Goal: Transaction & Acquisition: Purchase product/service

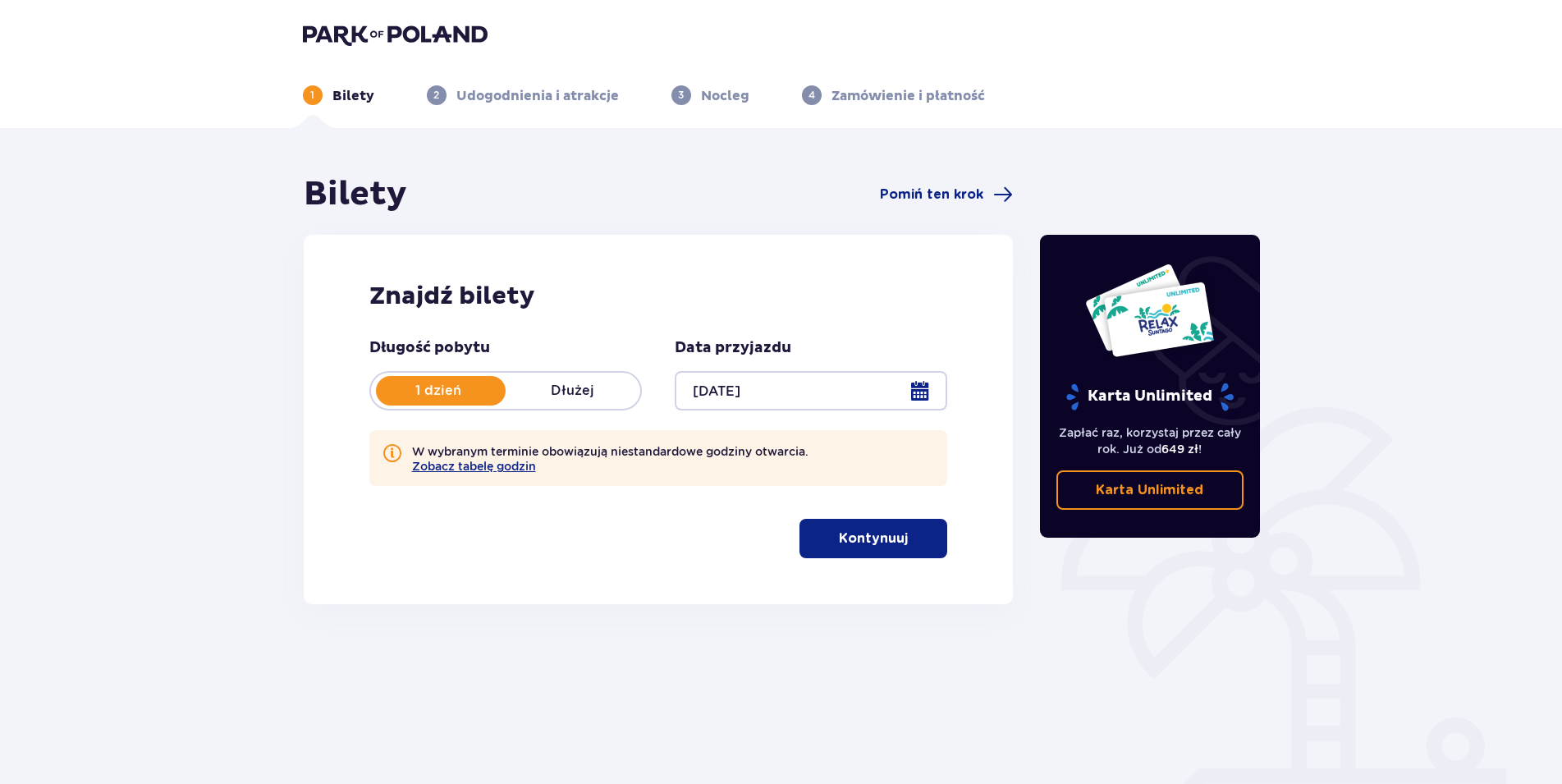
click at [915, 540] on span "button" at bounding box center [911, 537] width 19 height 19
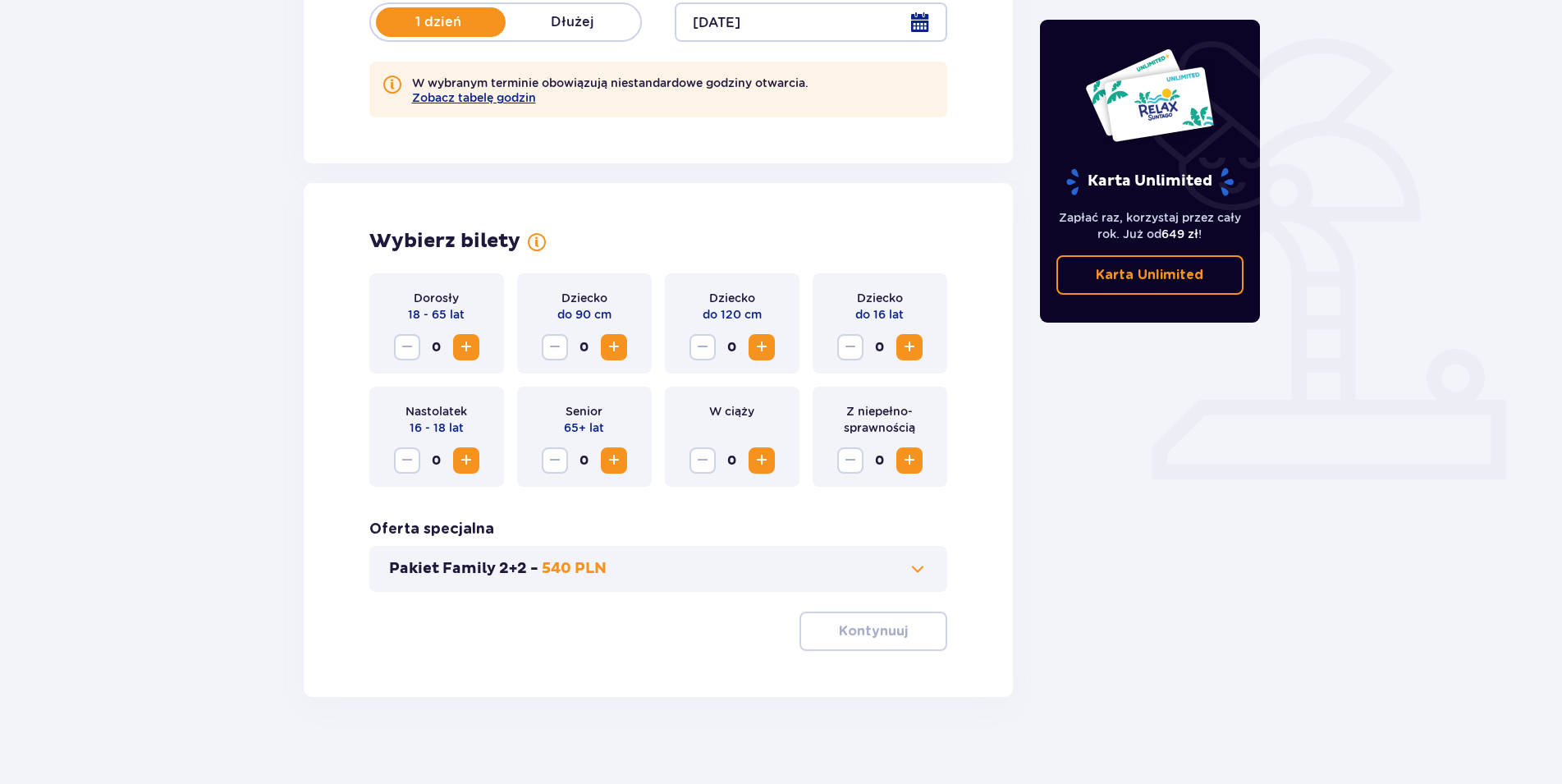
scroll to position [380, 0]
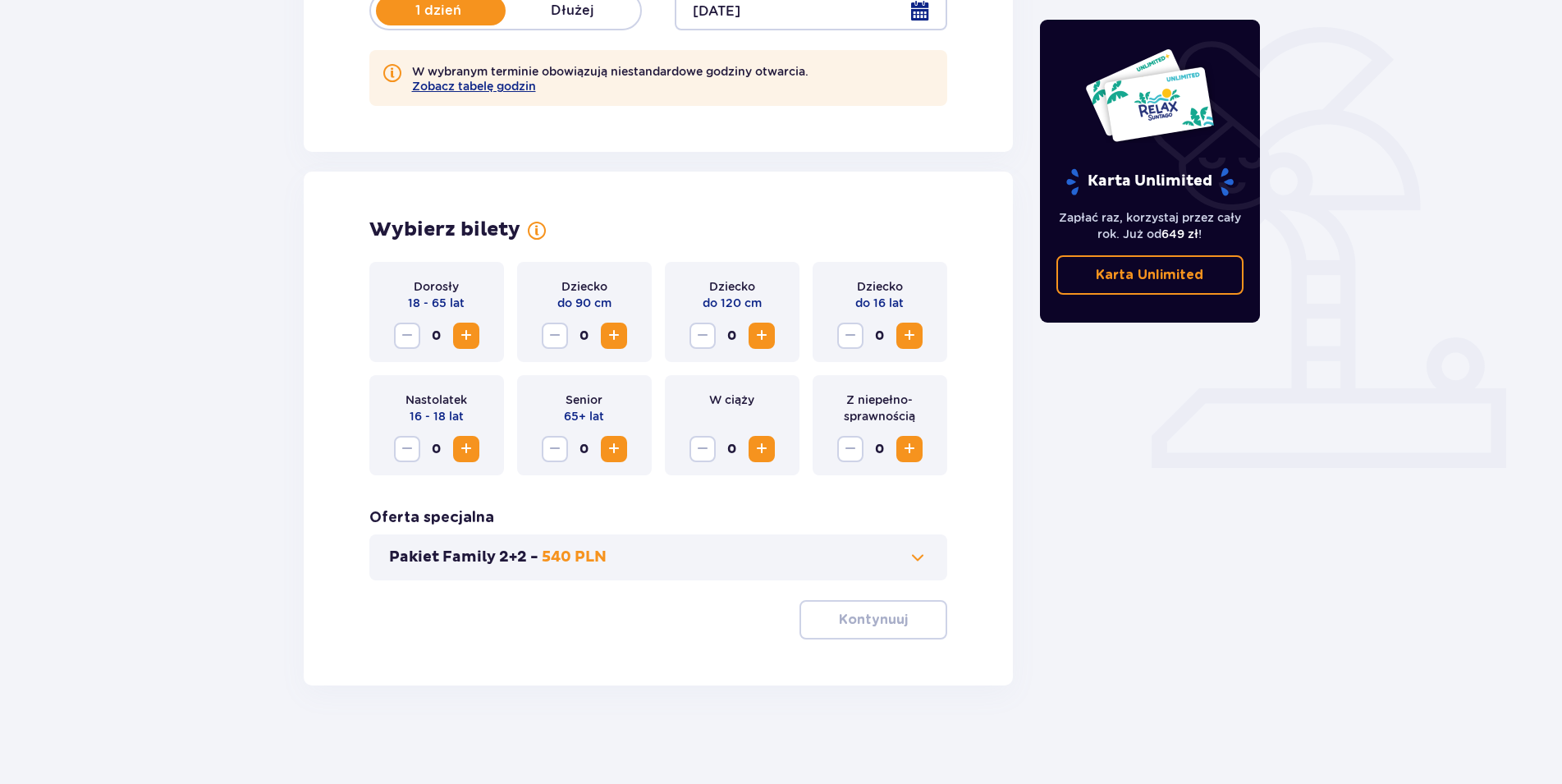
click at [445, 553] on p "Pakiet Family 2+2 -" at bounding box center [464, 557] width 150 height 19
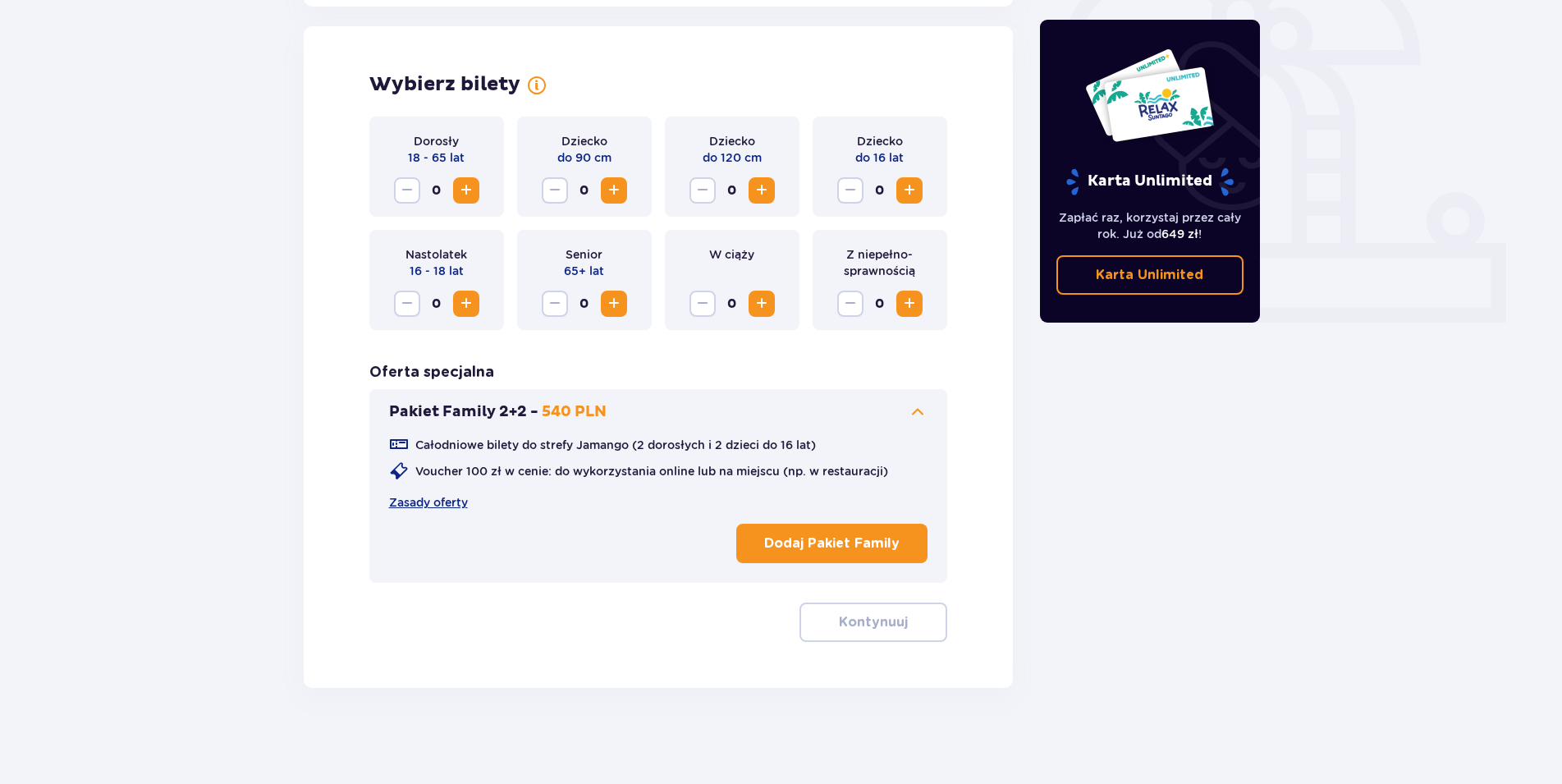
scroll to position [527, 0]
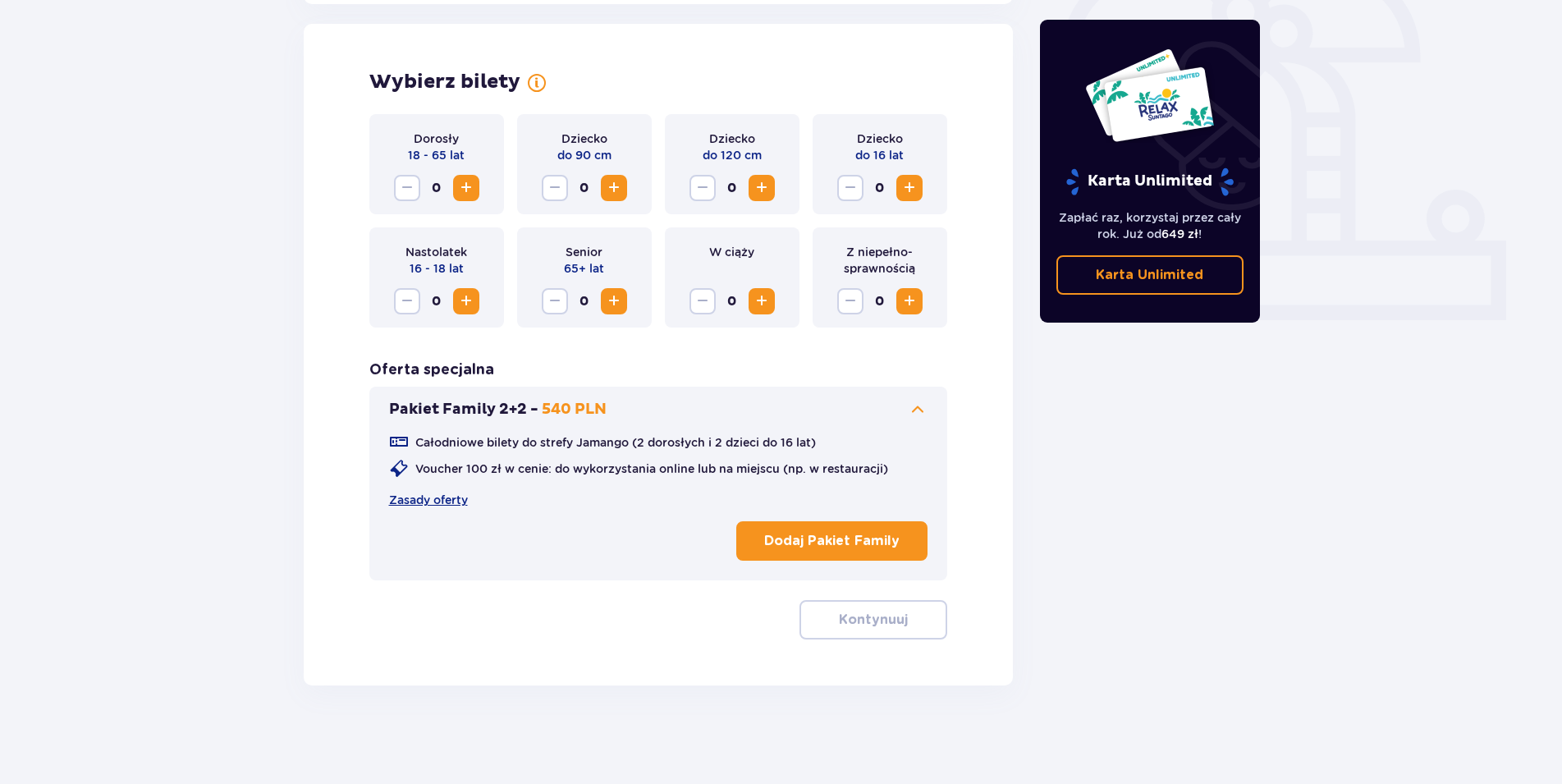
click at [824, 540] on p "Dodaj Pakiet Family" at bounding box center [831, 541] width 136 height 18
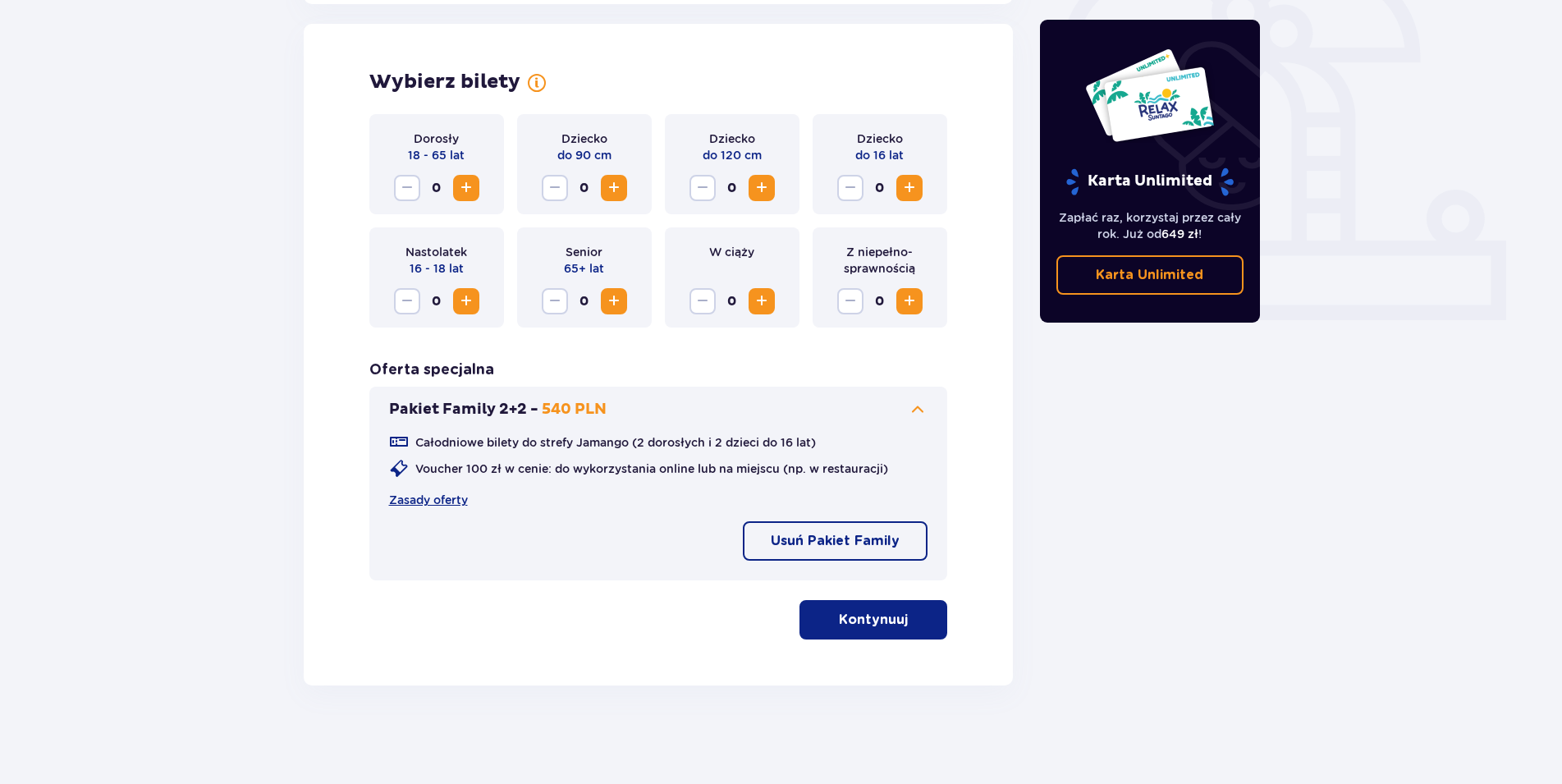
click at [871, 628] on p "Kontynuuj" at bounding box center [873, 620] width 69 height 18
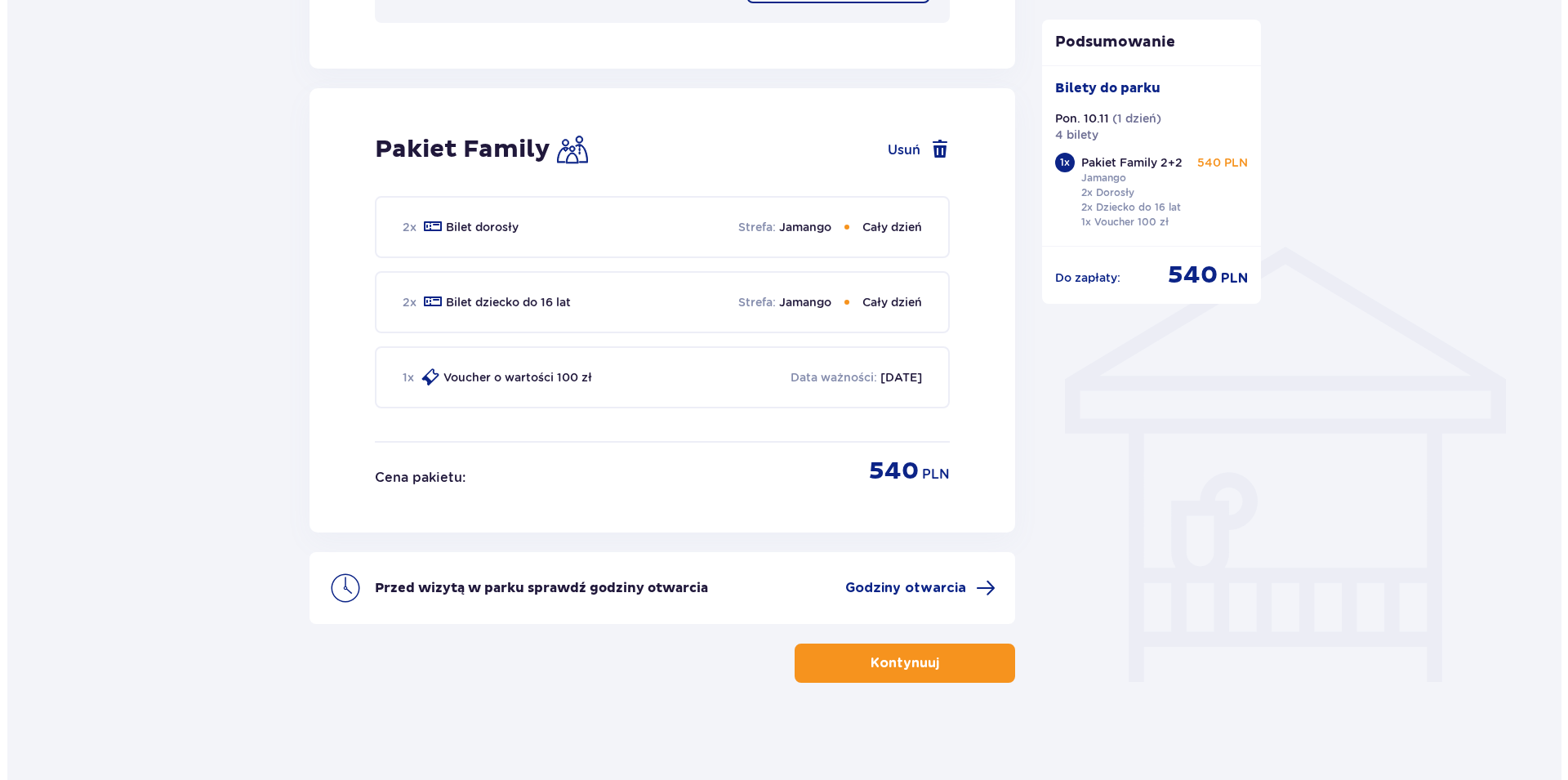
scroll to position [1080, 0]
click at [918, 589] on span "Godziny otwarcia" at bounding box center [899, 587] width 121 height 18
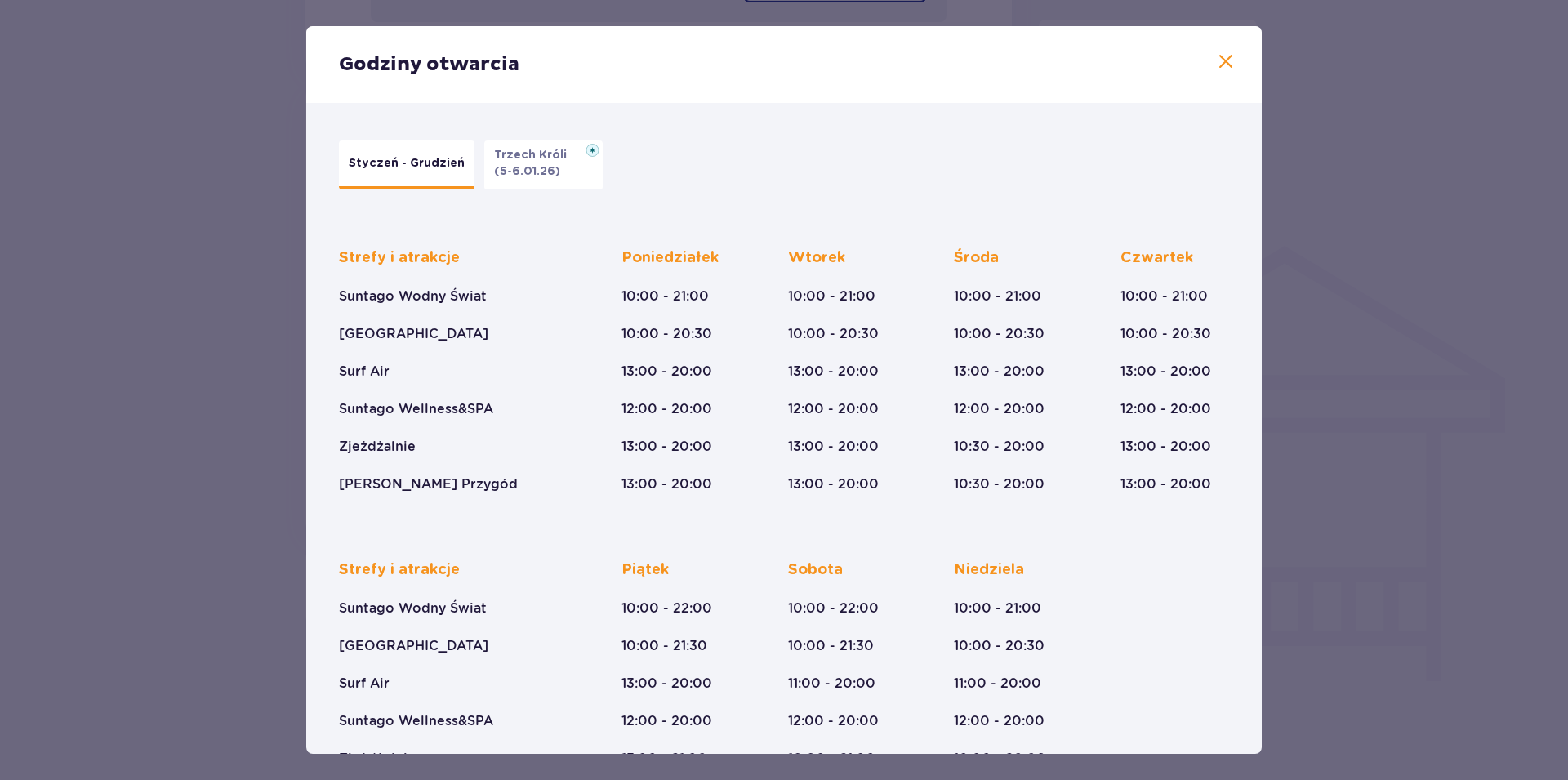
click at [1216, 65] on span at bounding box center [1225, 62] width 19 height 19
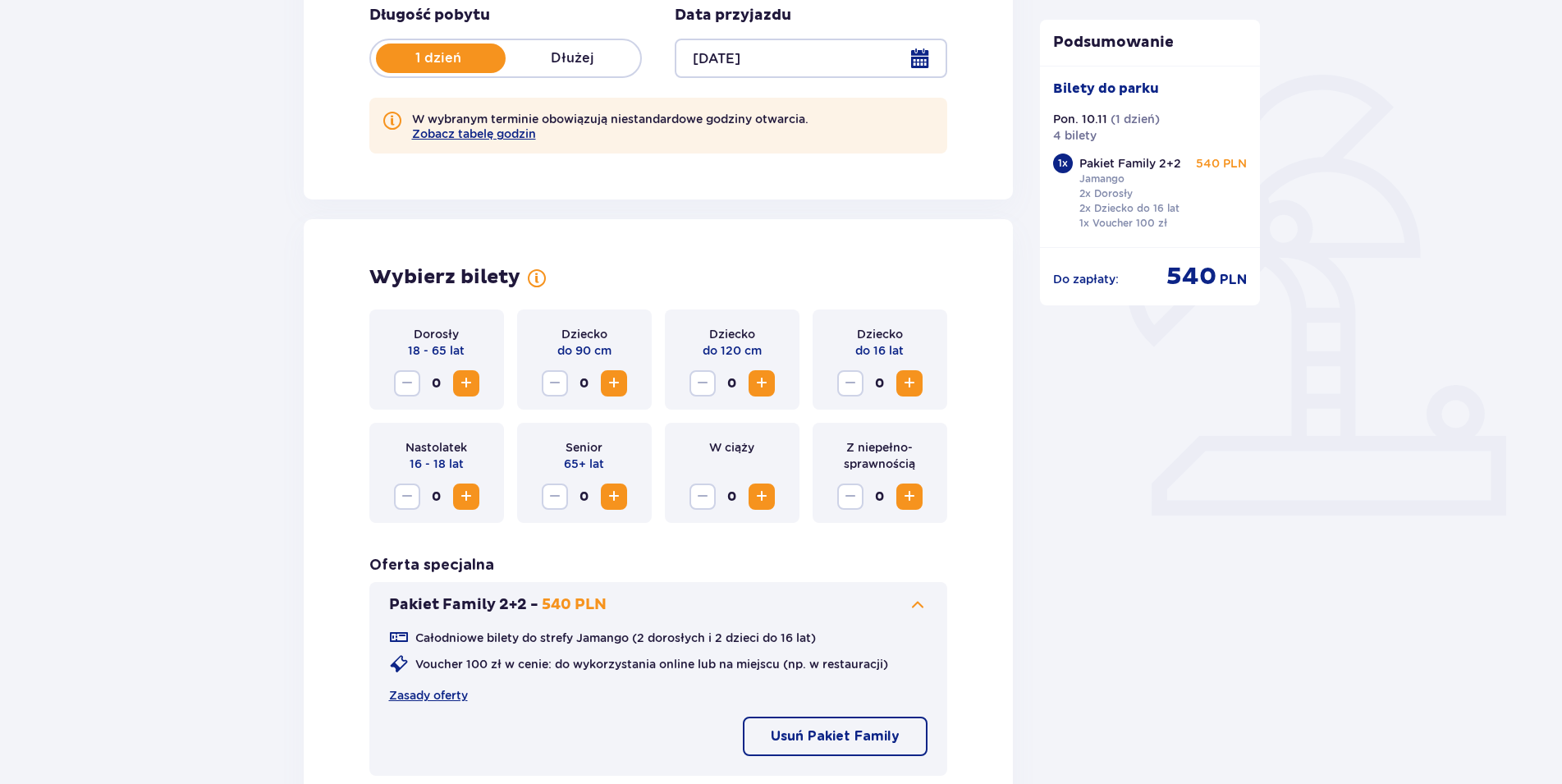
scroll to position [416, 0]
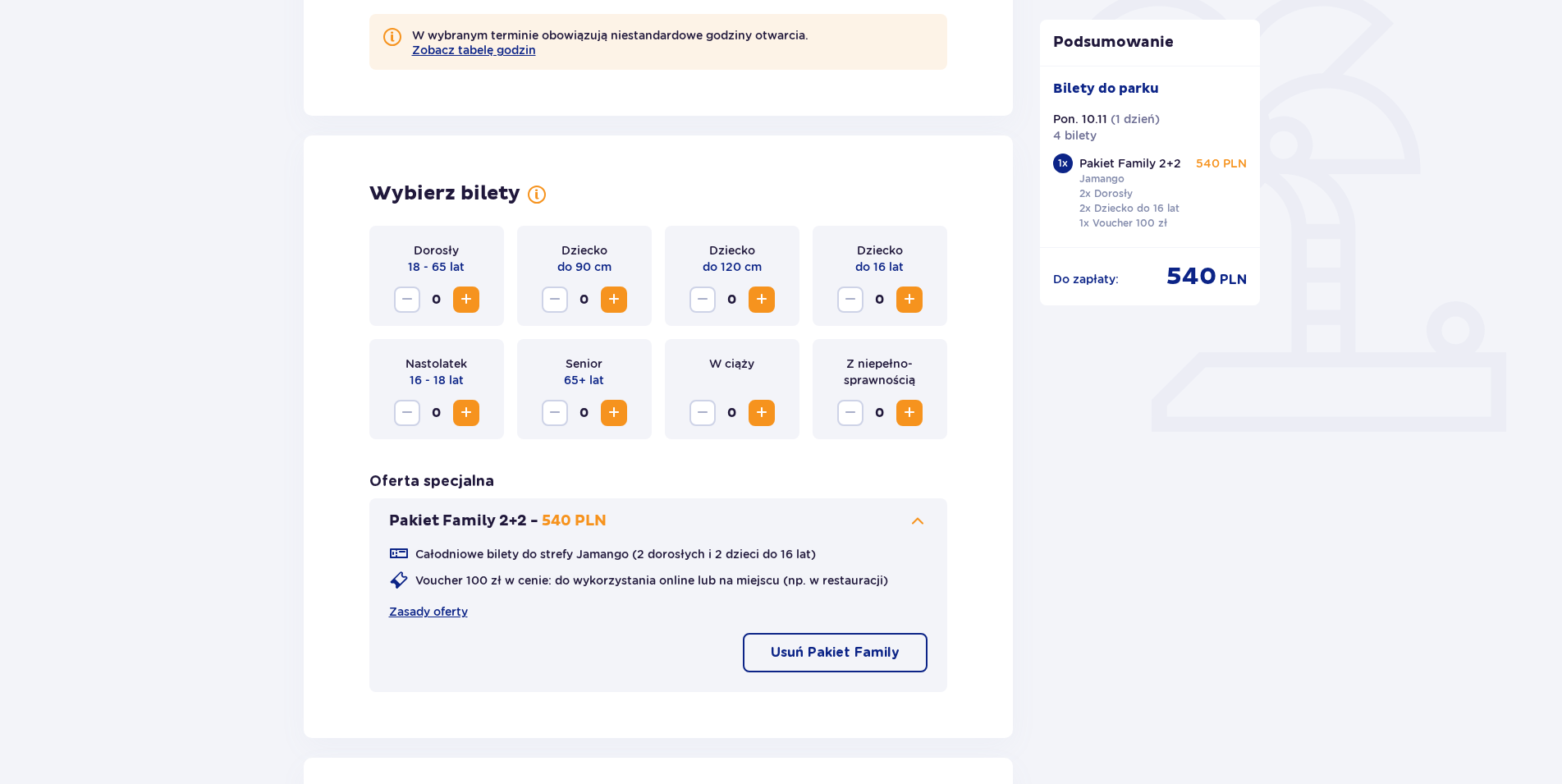
click at [465, 296] on span "Zwiększ" at bounding box center [466, 299] width 19 height 19
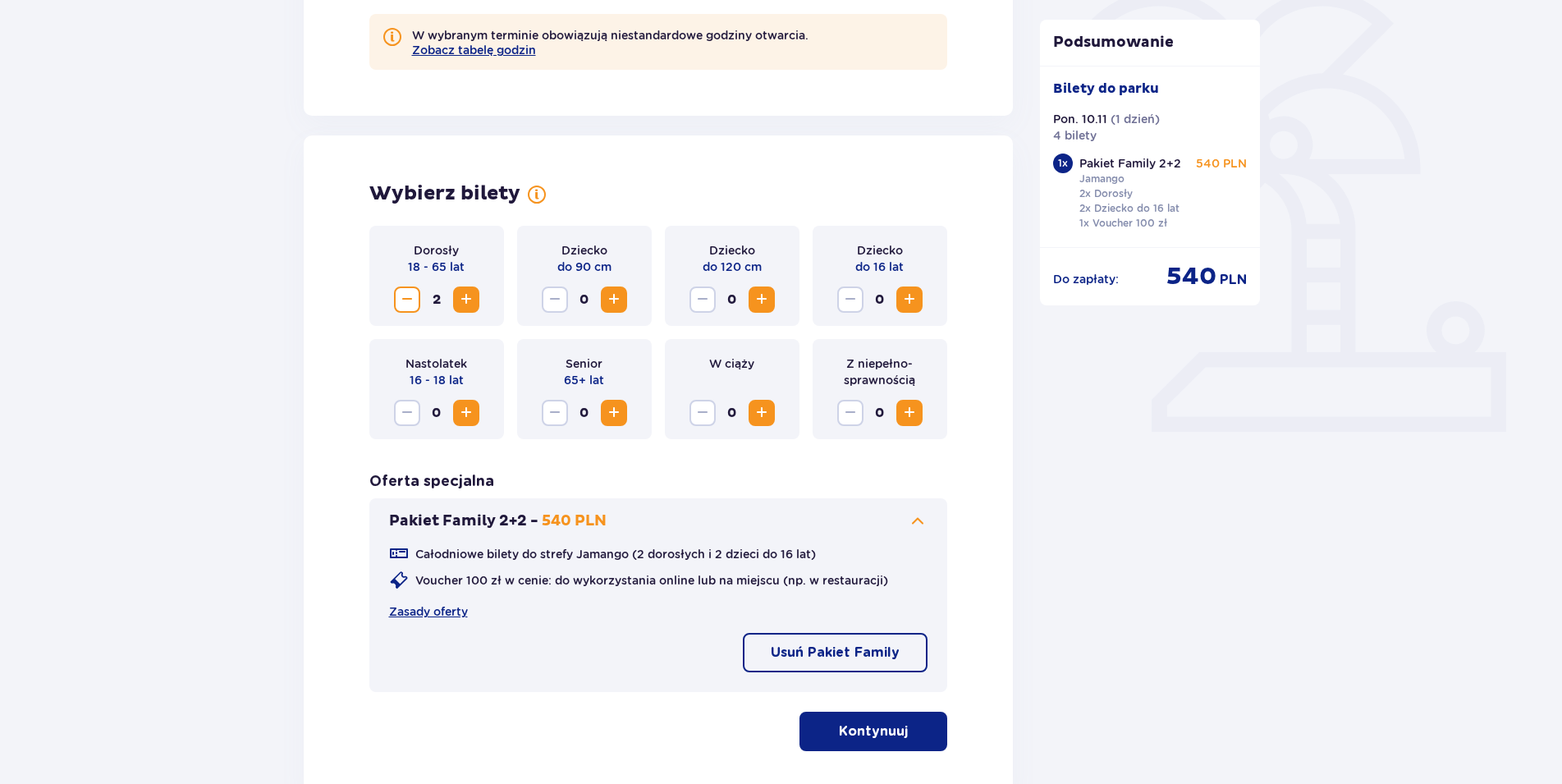
click at [916, 295] on span "Zwiększ" at bounding box center [909, 299] width 19 height 19
click at [466, 408] on span "Zwiększ" at bounding box center [466, 412] width 19 height 19
click at [845, 728] on p "Kontynuuj" at bounding box center [873, 731] width 69 height 18
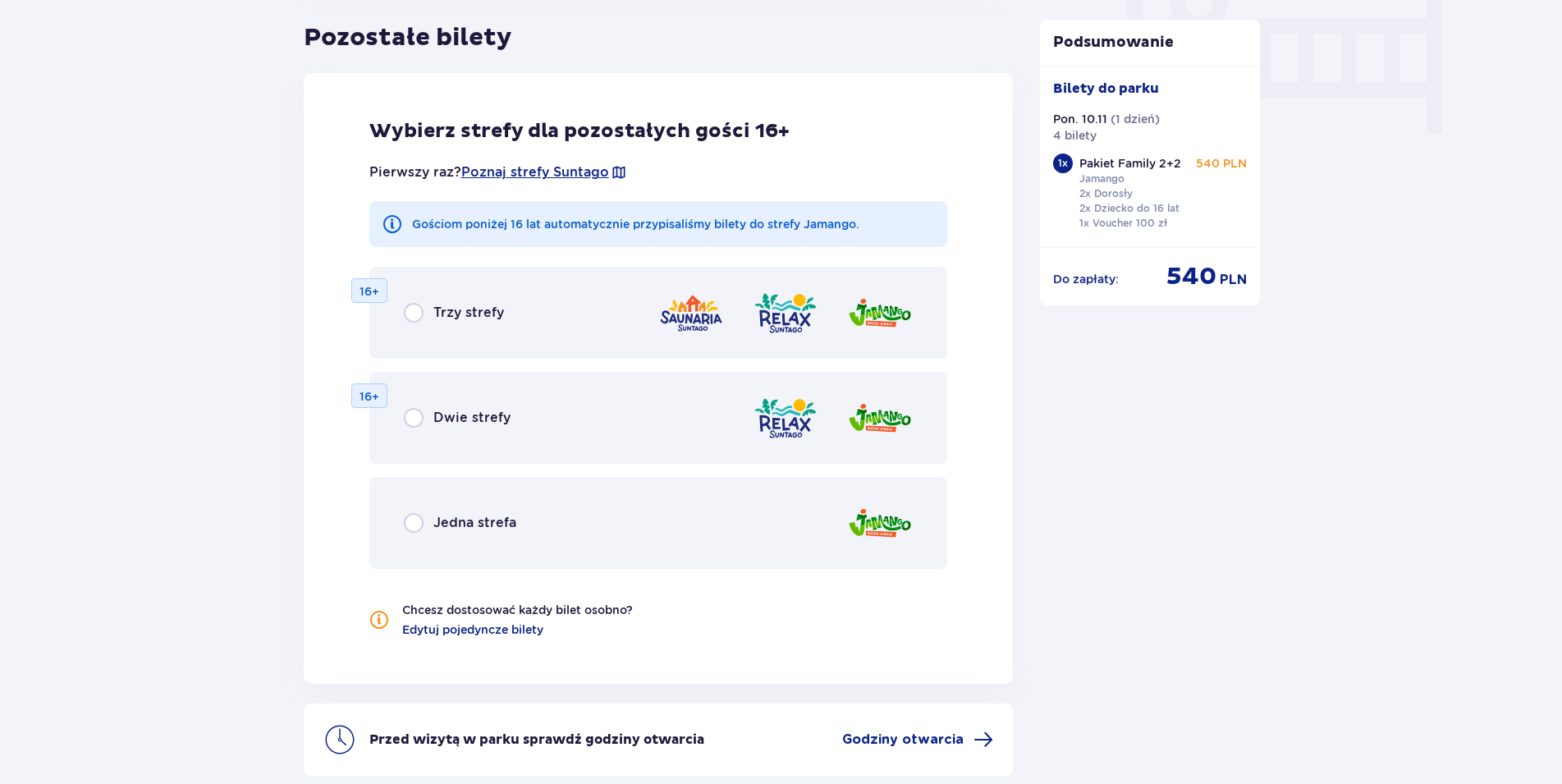
scroll to position [1671, 0]
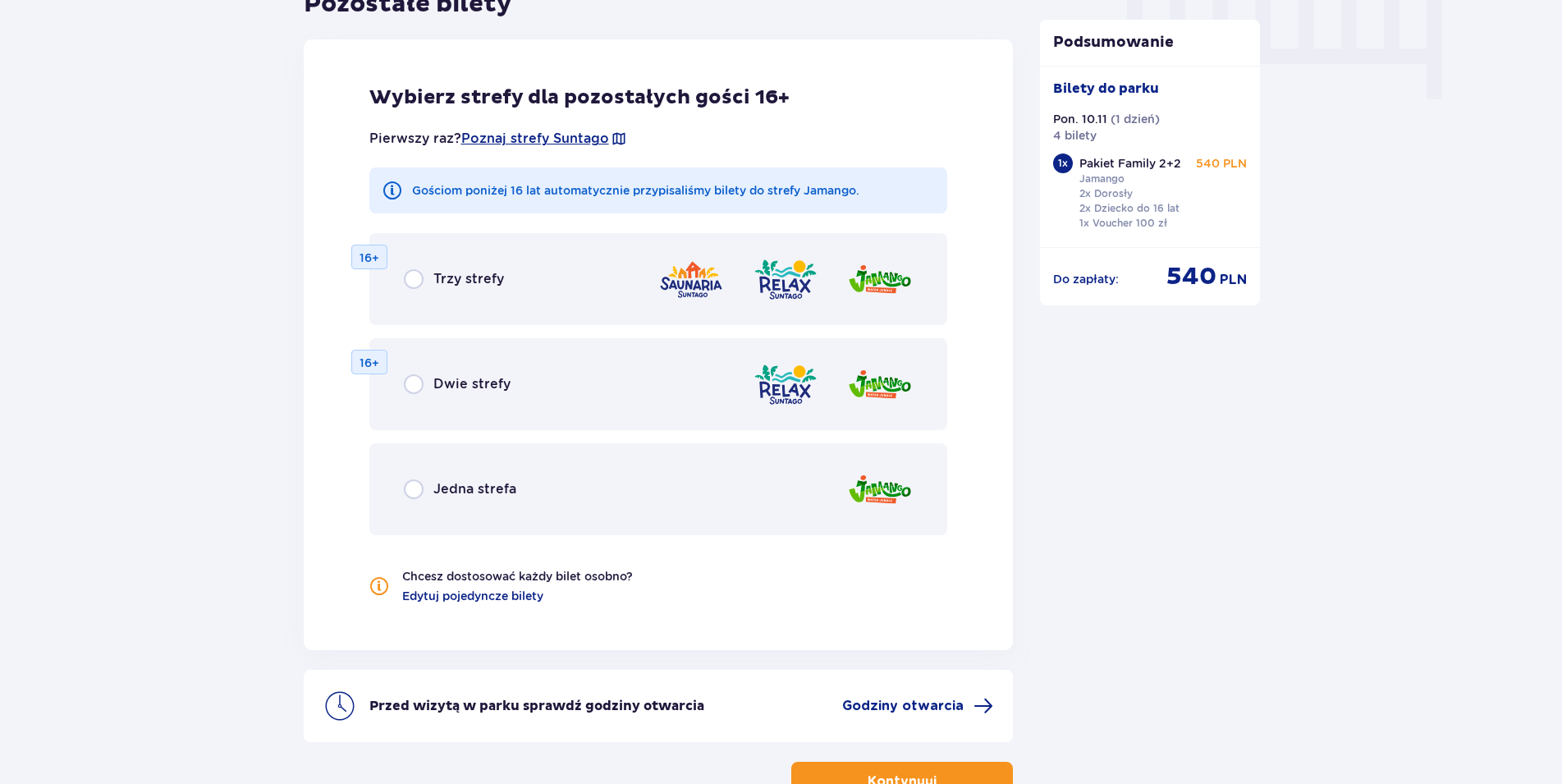
click at [421, 487] on input "radio" at bounding box center [413, 488] width 19 height 19
radio input "true"
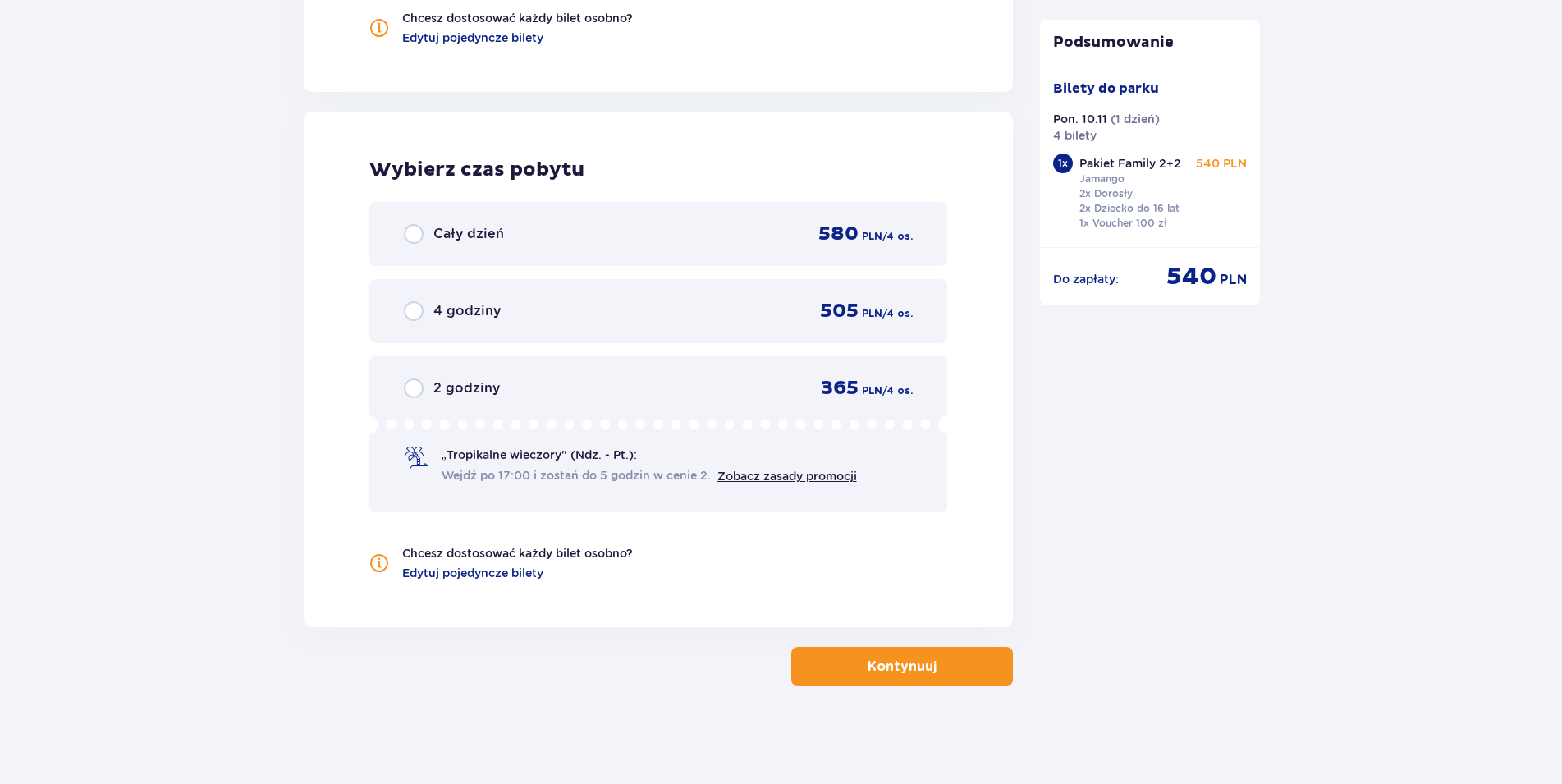
scroll to position [2230, 0]
